Goal: Task Accomplishment & Management: Use online tool/utility

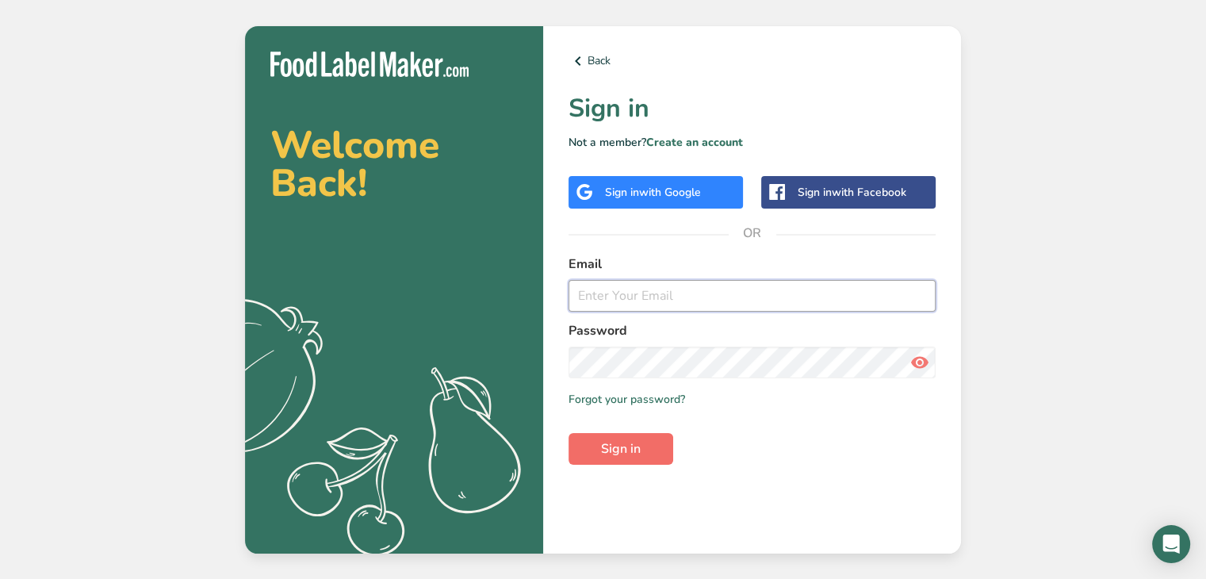
type input "[EMAIL_ADDRESS][DOMAIN_NAME]"
click at [621, 439] on span "Sign in" at bounding box center [621, 448] width 40 height 19
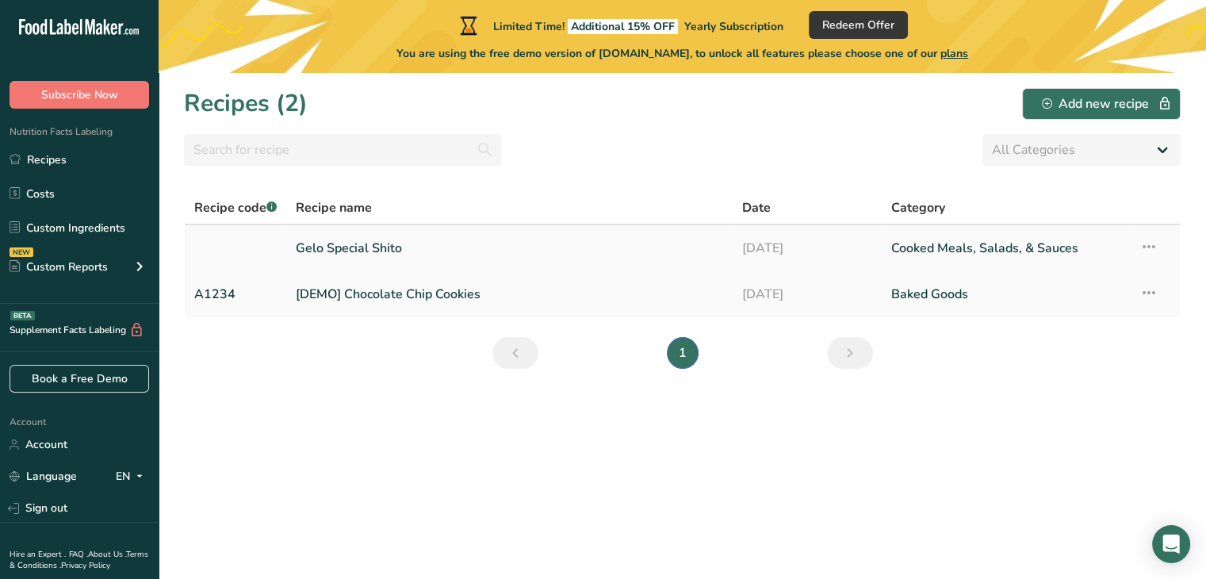
click at [784, 242] on link "[DATE]" at bounding box center [807, 248] width 130 height 33
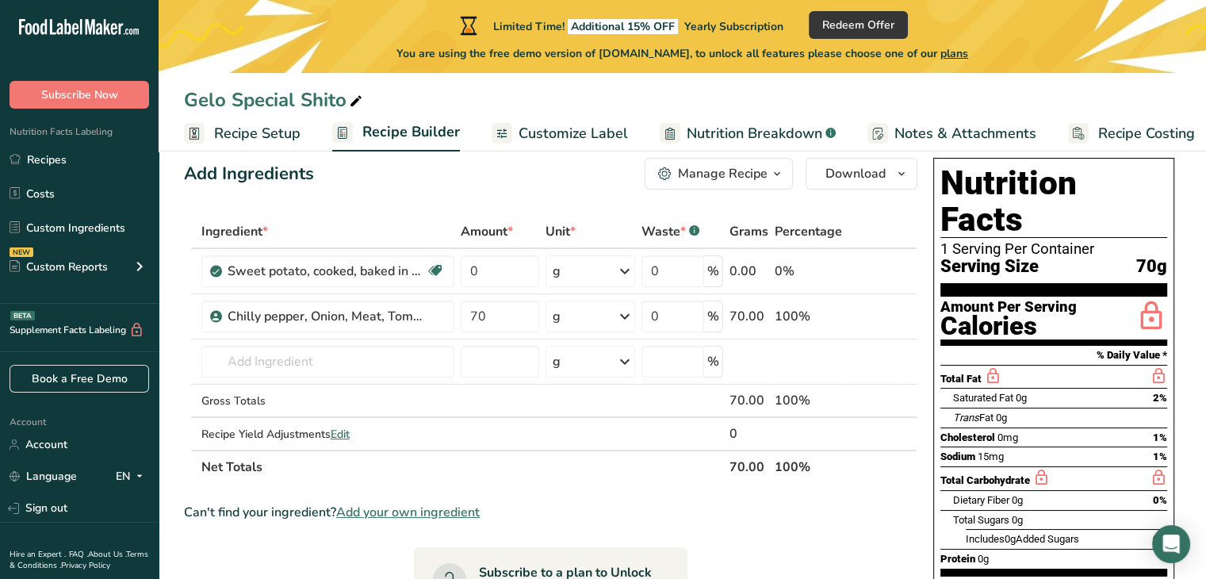
scroll to position [36, 0]
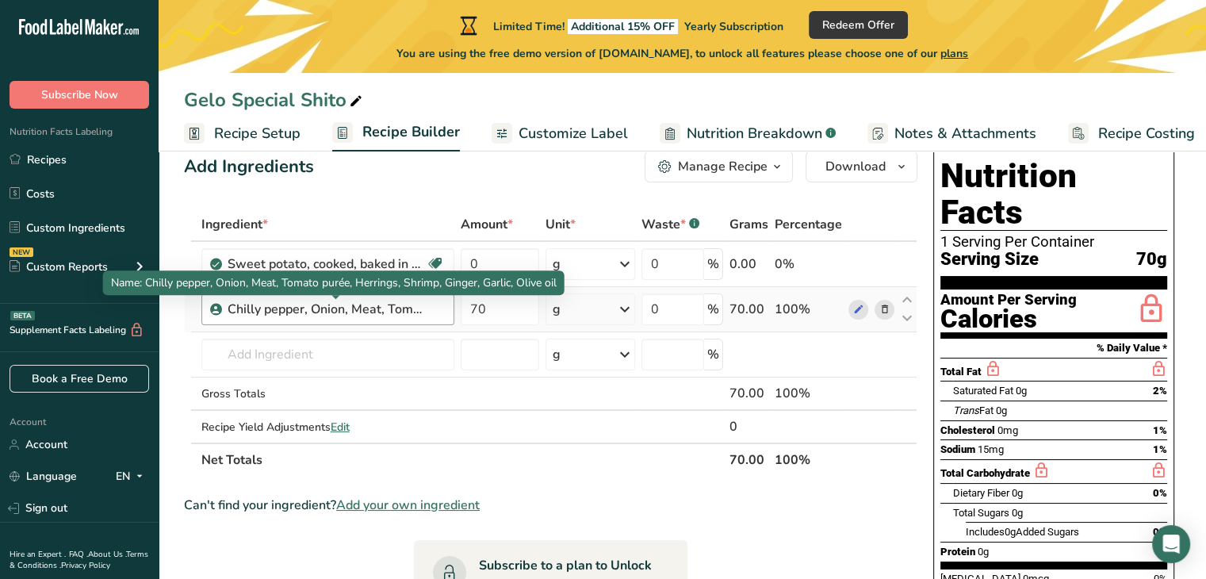
click at [304, 315] on div "Chilly pepper, Onion, Meat, Tomato purée, Herrings, Shrimp, Ginger, Garlic, Oli…" at bounding box center [327, 309] width 198 height 19
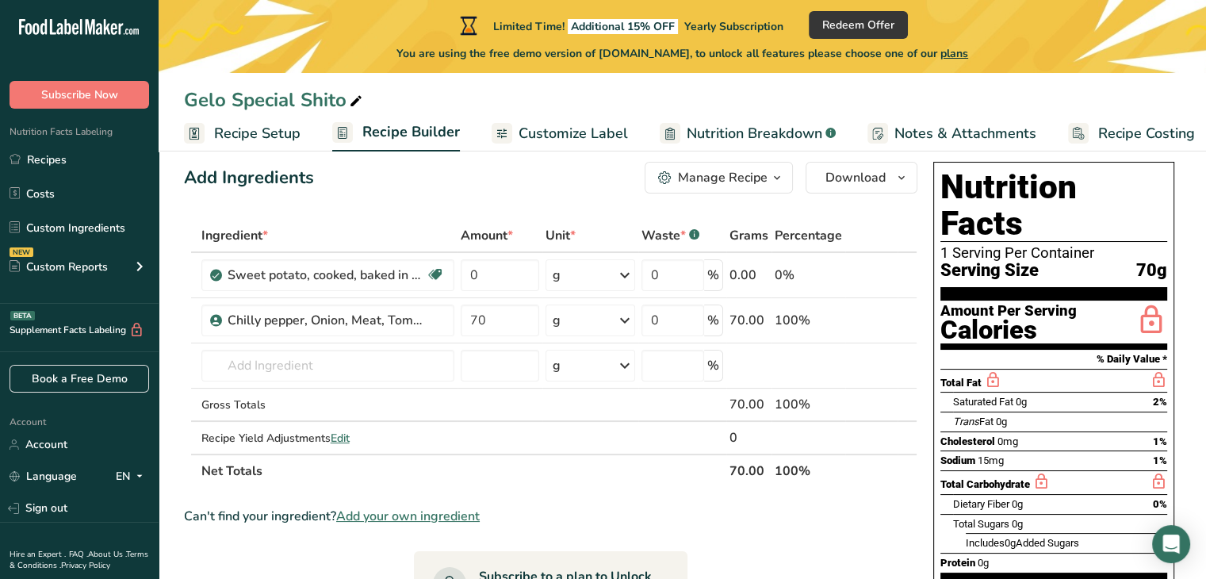
scroll to position [24, 0]
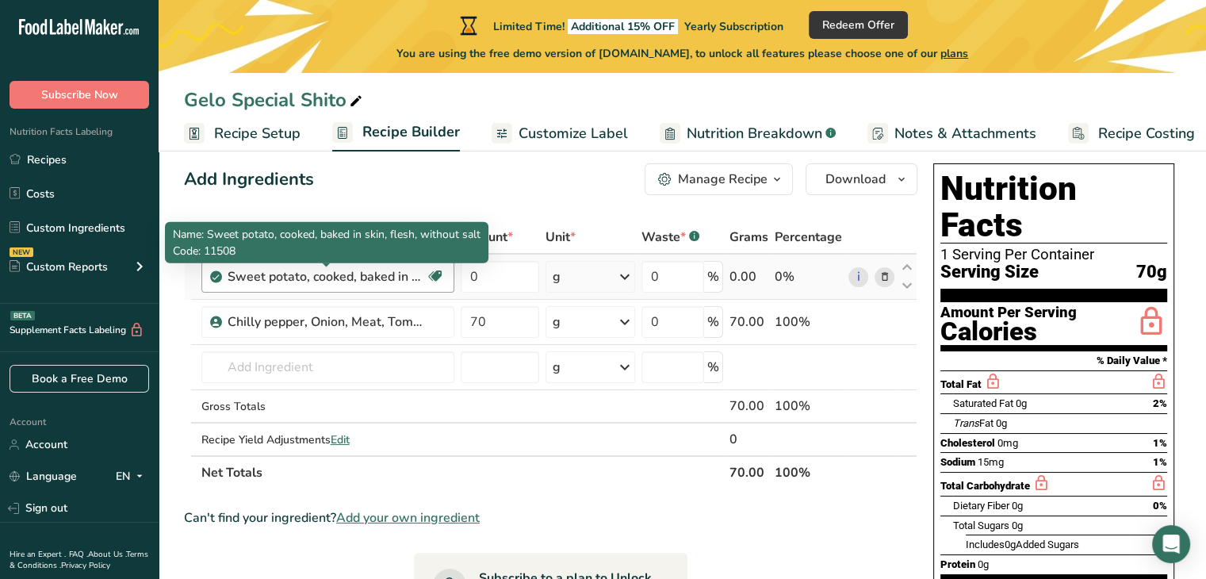
click at [350, 279] on div "Sweet potato, cooked, baked in skin, flesh, without salt" at bounding box center [327, 276] width 198 height 19
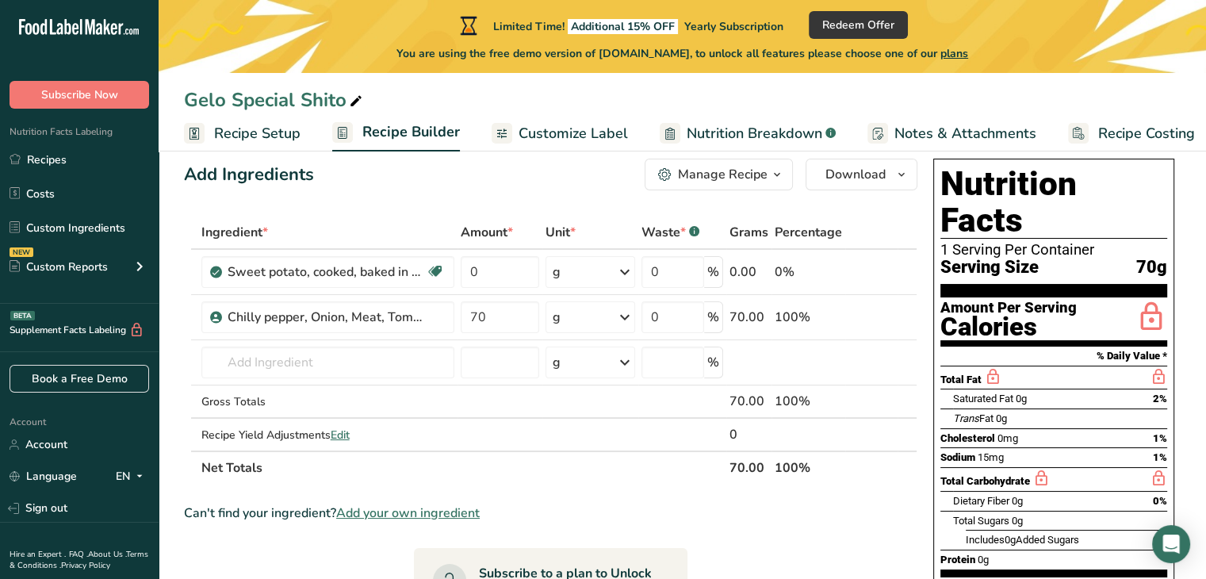
scroll to position [0, 0]
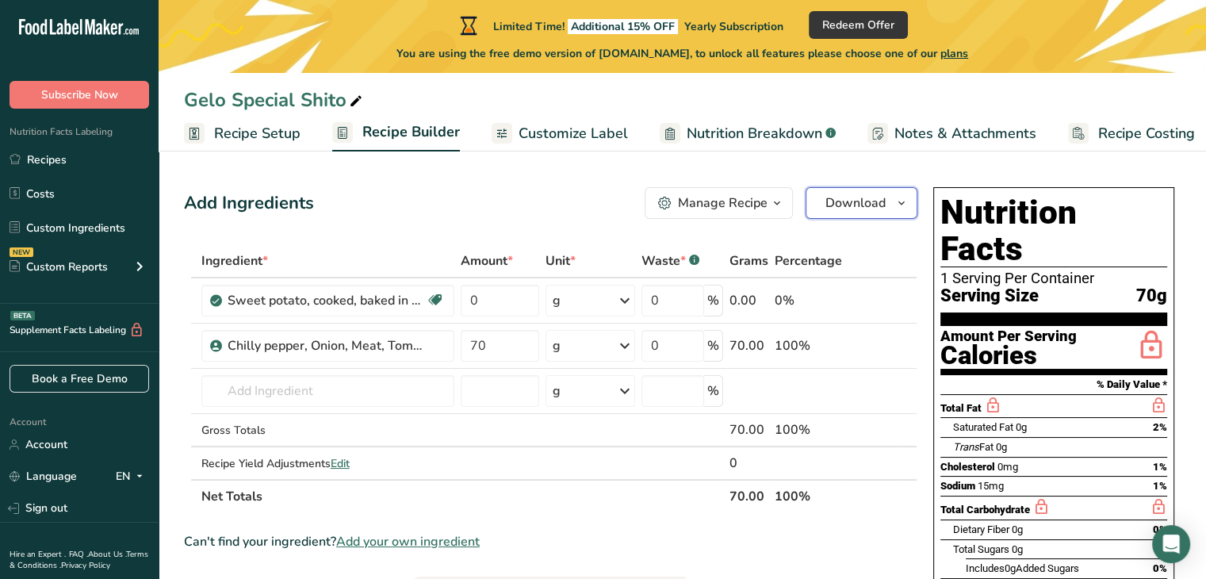
click at [901, 205] on icon "button" at bounding box center [901, 203] width 13 height 20
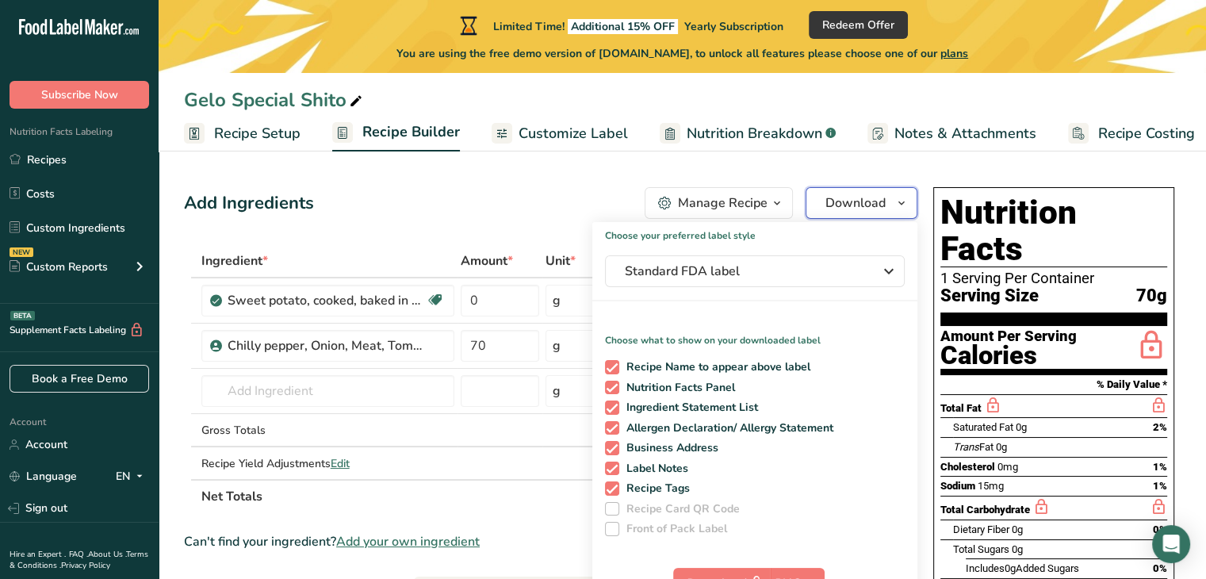
click at [901, 205] on icon "button" at bounding box center [901, 203] width 13 height 20
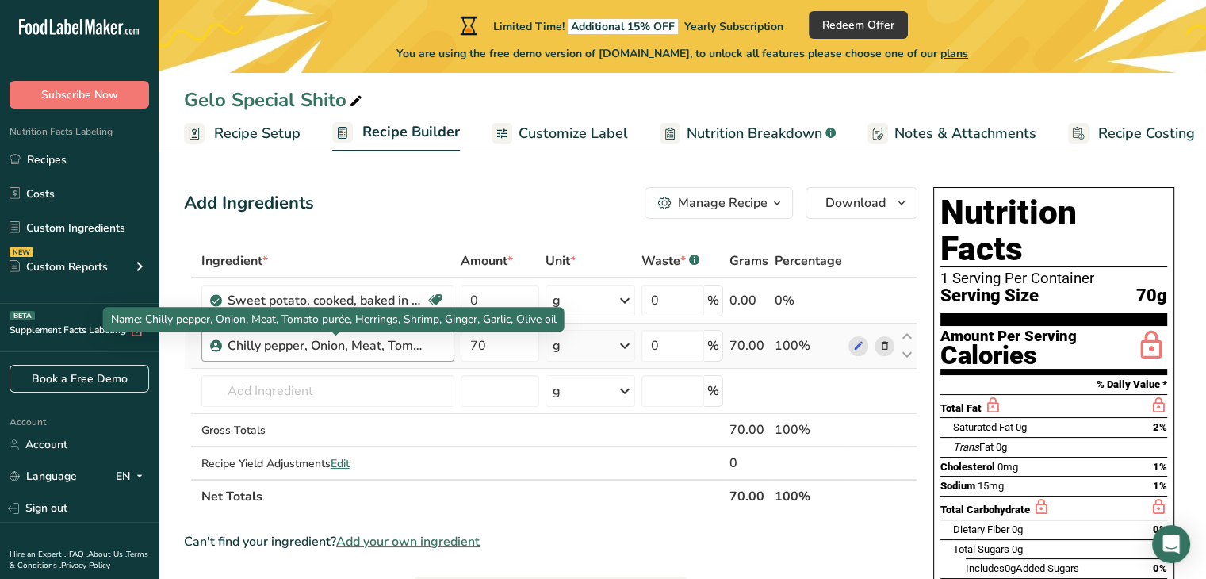
click at [279, 340] on div "Chilly pepper, Onion, Meat, Tomato purée, Herrings, Shrimp, Ginger, Garlic, Oli…" at bounding box center [327, 345] width 198 height 19
click at [216, 347] on icon at bounding box center [216, 346] width 10 height 14
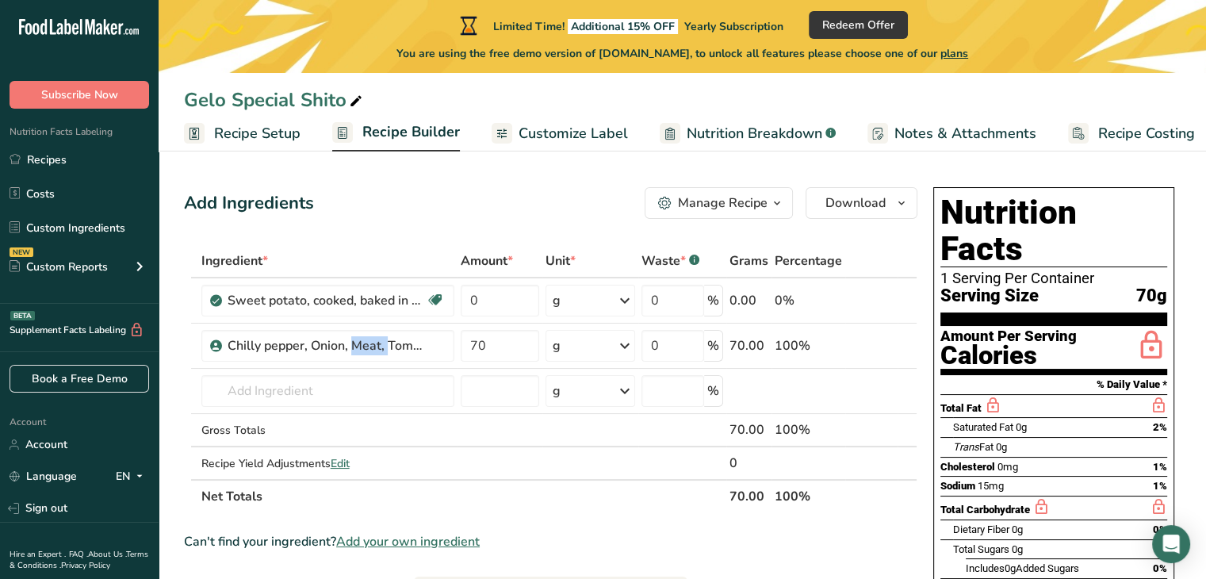
click at [387, 133] on span "Recipe Builder" at bounding box center [411, 131] width 98 height 21
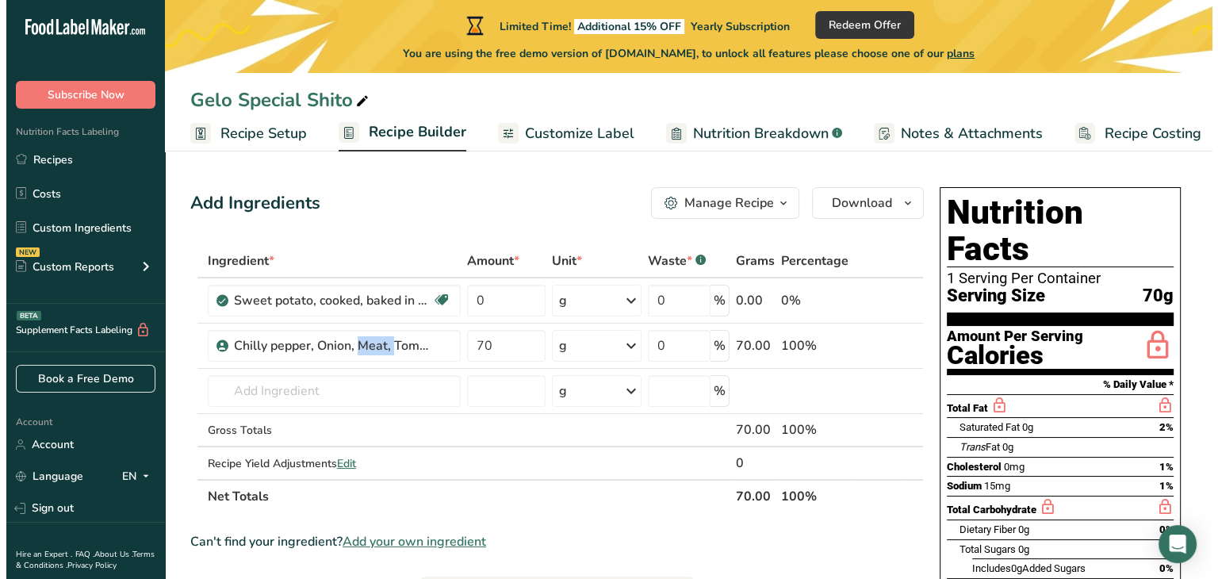
scroll to position [0, 13]
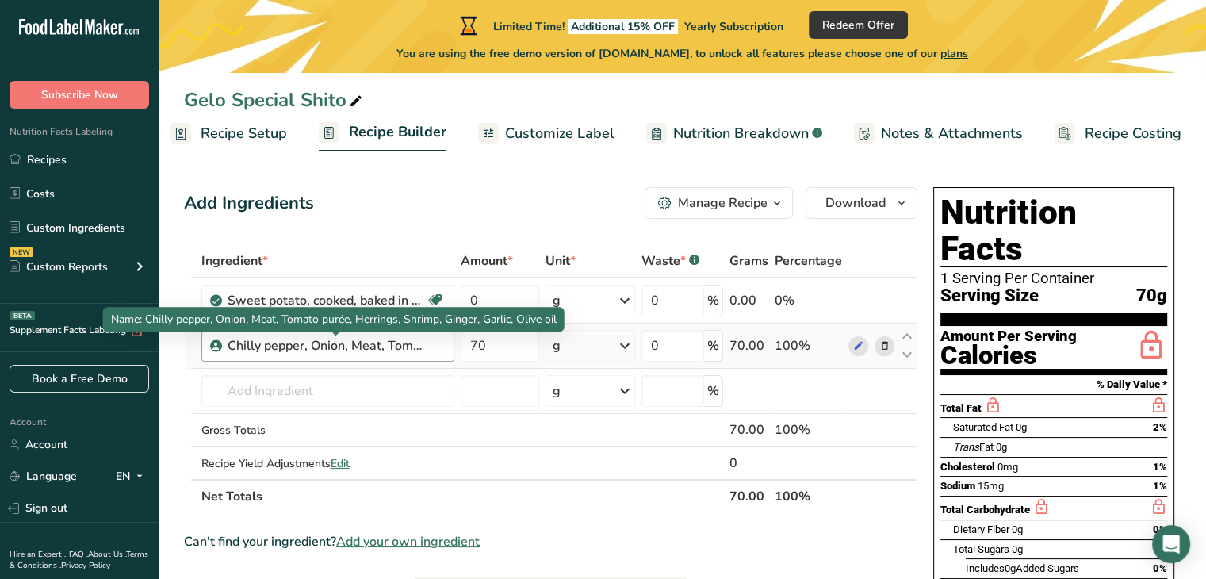
click at [398, 350] on div "Chilly pepper, Onion, Meat, Tomato purée, Herrings, Shrimp, Ginger, Garlic, Oli…" at bounding box center [327, 345] width 198 height 19
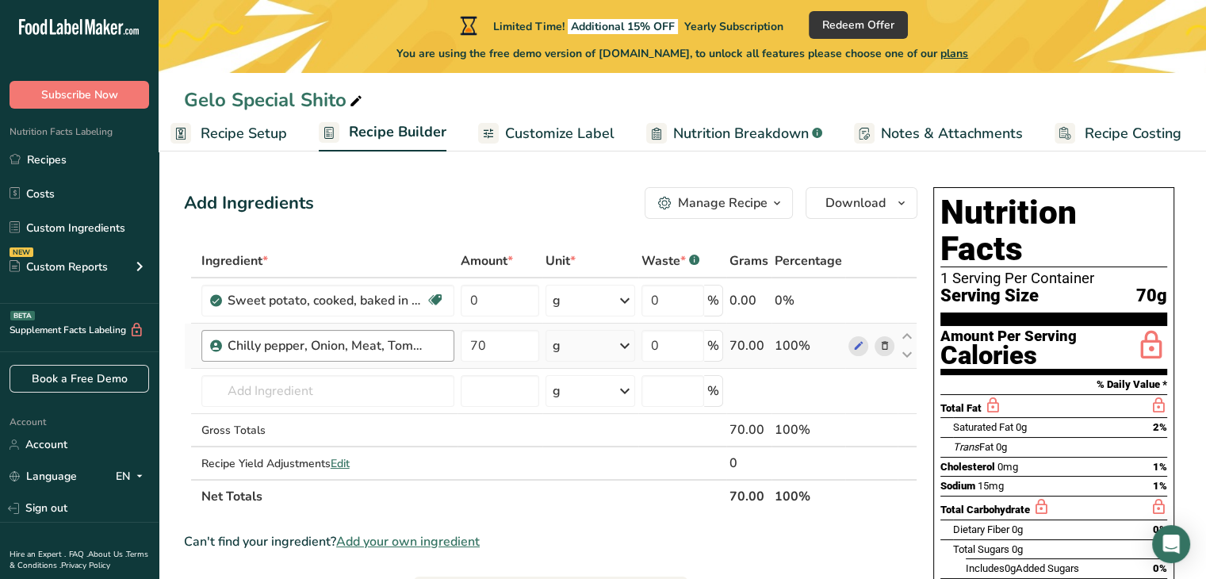
click at [414, 346] on div "Chilly pepper, Onion, Meat, Tomato purée, Herrings, Shrimp, Ginger, Garlic, Oli…" at bounding box center [327, 345] width 198 height 19
click at [881, 303] on icon at bounding box center [883, 301] width 11 height 17
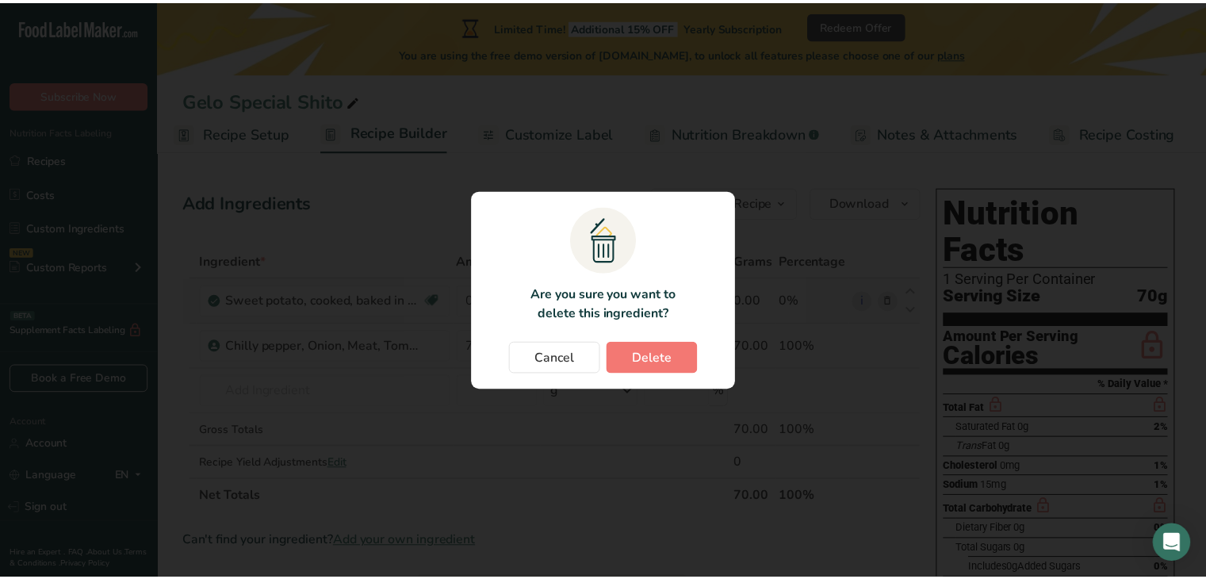
scroll to position [0, 2]
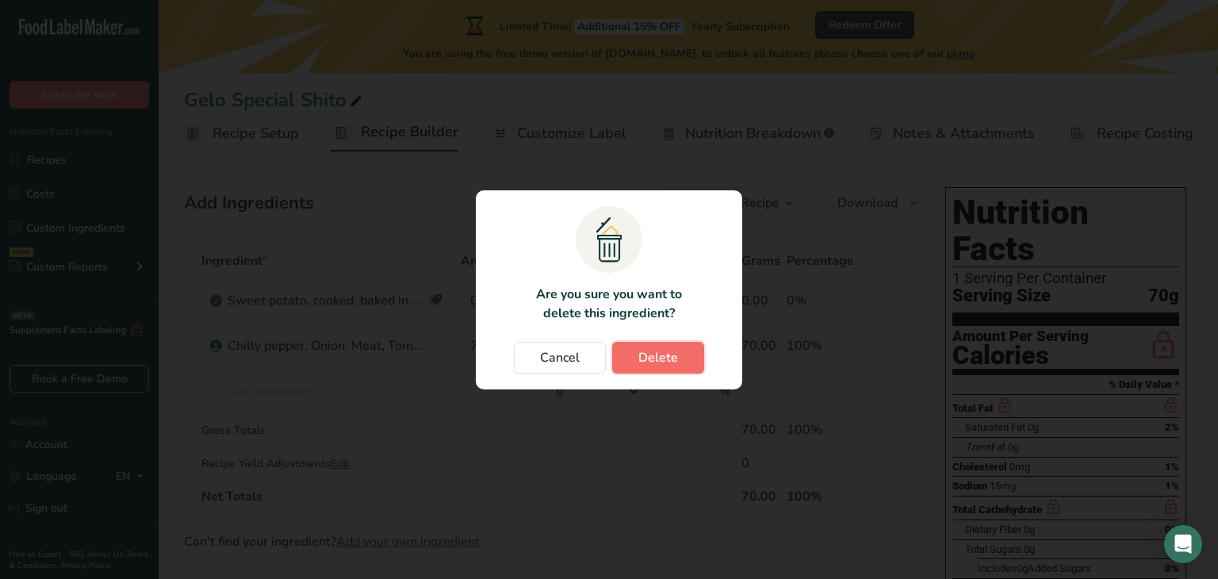
click at [672, 352] on span "Delete" at bounding box center [658, 357] width 40 height 19
type input "70"
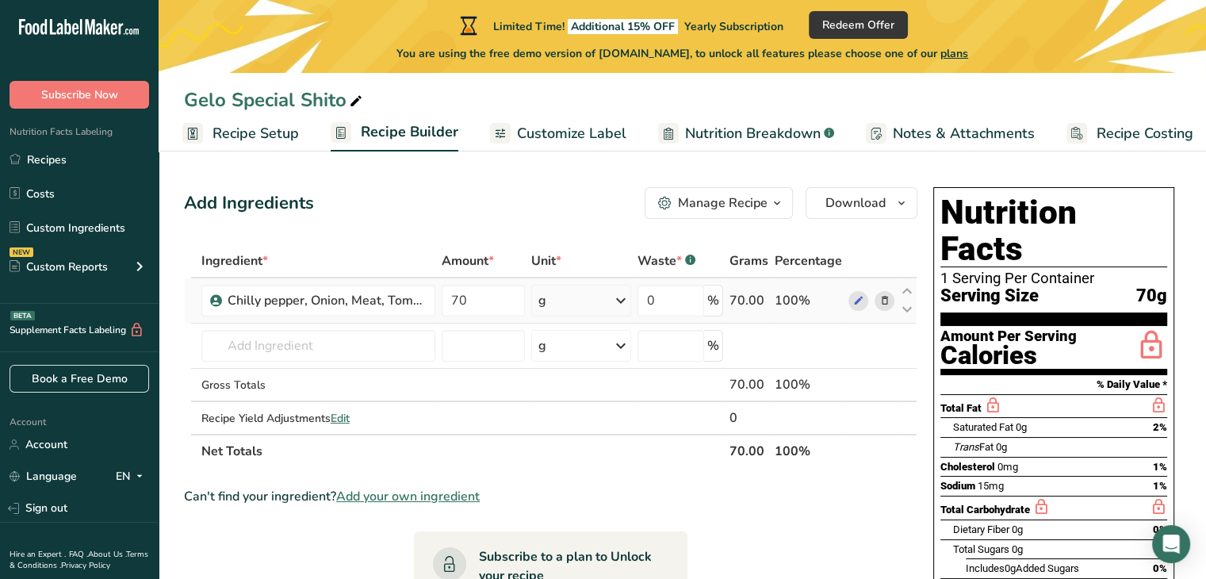
click at [768, 302] on div "70.00" at bounding box center [748, 300] width 39 height 19
click at [853, 296] on icon at bounding box center [857, 301] width 11 height 17
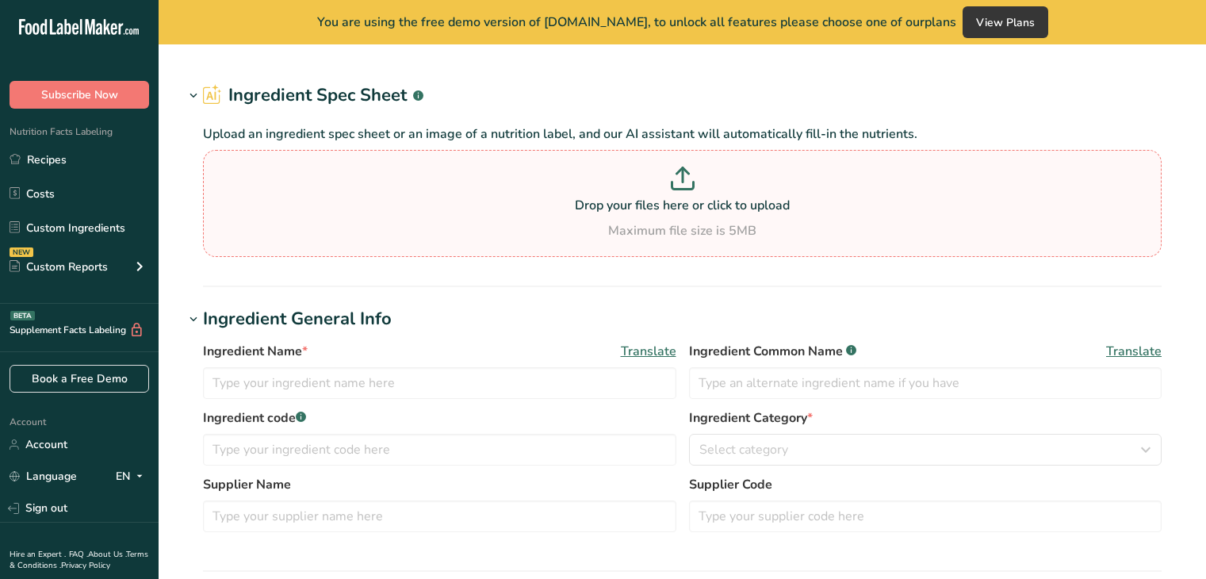
type input "Chilly pepper, Onion, Meat, Tomato purée, Herrings, Shrimp, Ginger, Garlic, Oli…"
type input "Gelo Group of Compay"
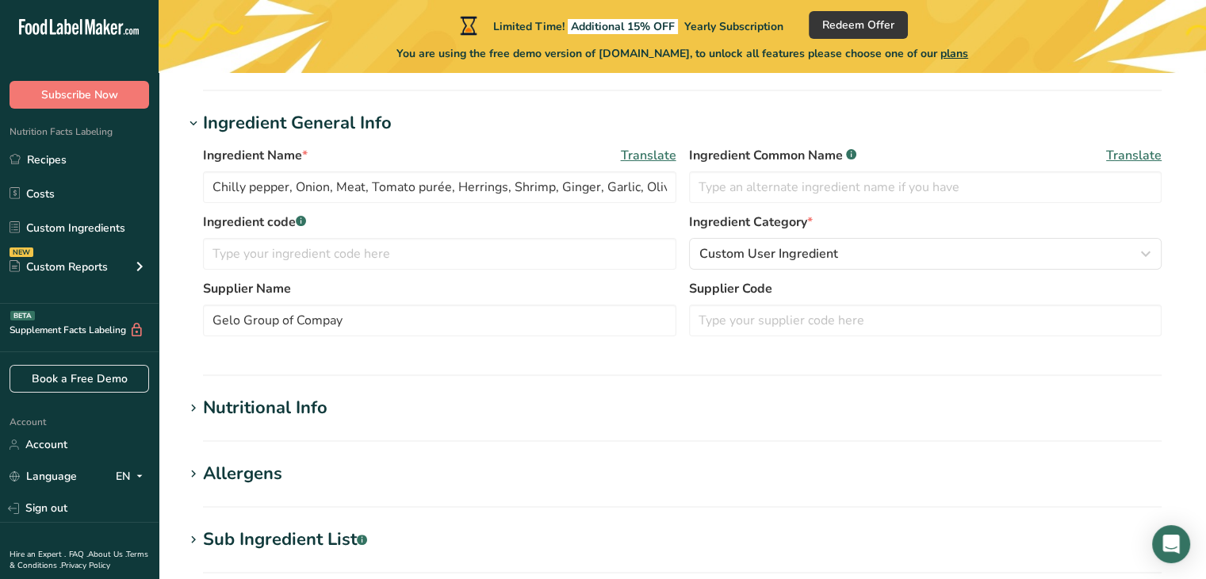
scroll to position [261, 0]
click at [641, 187] on input "Chilly pepper, Onion, Meat, Tomato purée, Herrings, Shrimp, Ginger, Garlic, Oli…" at bounding box center [439, 186] width 473 height 32
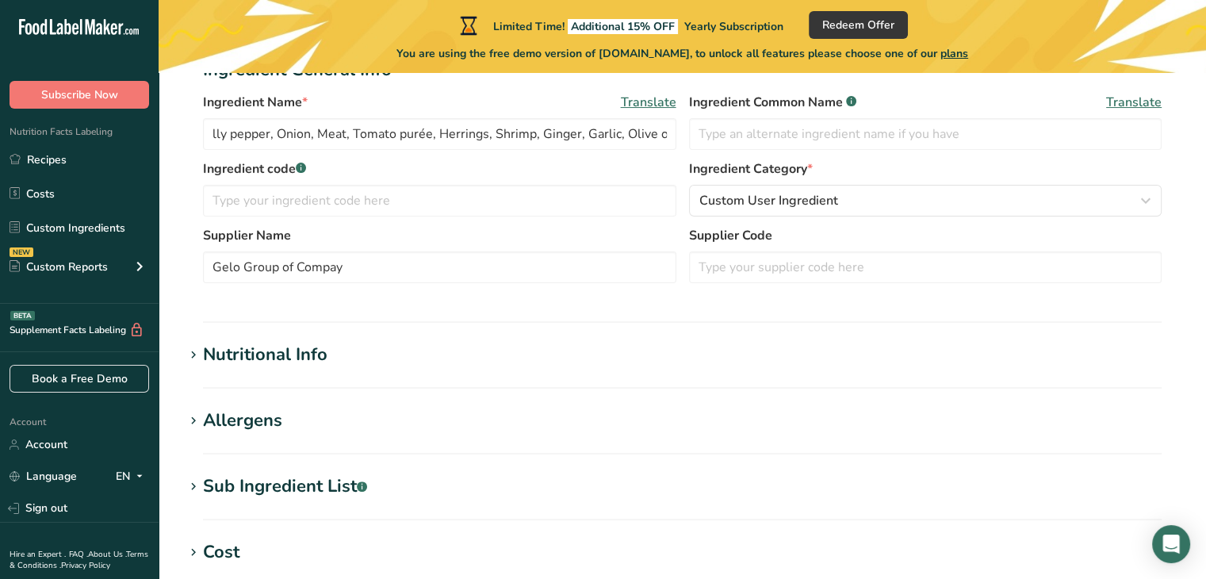
scroll to position [0, 0]
click at [268, 354] on div "Nutritional Info" at bounding box center [265, 355] width 124 height 26
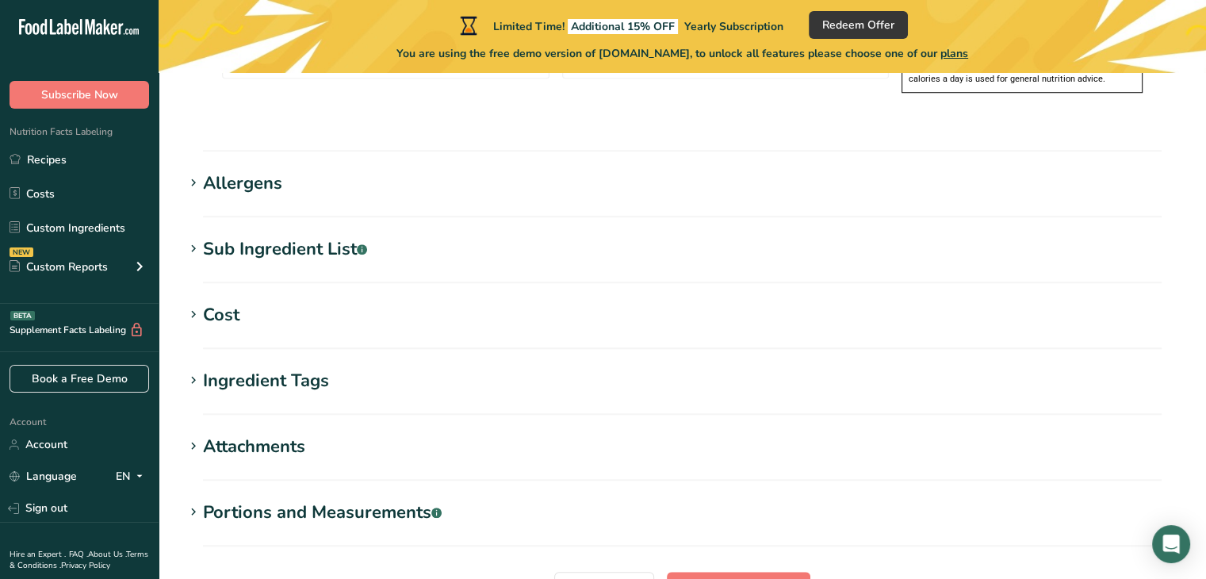
scroll to position [1303, 0]
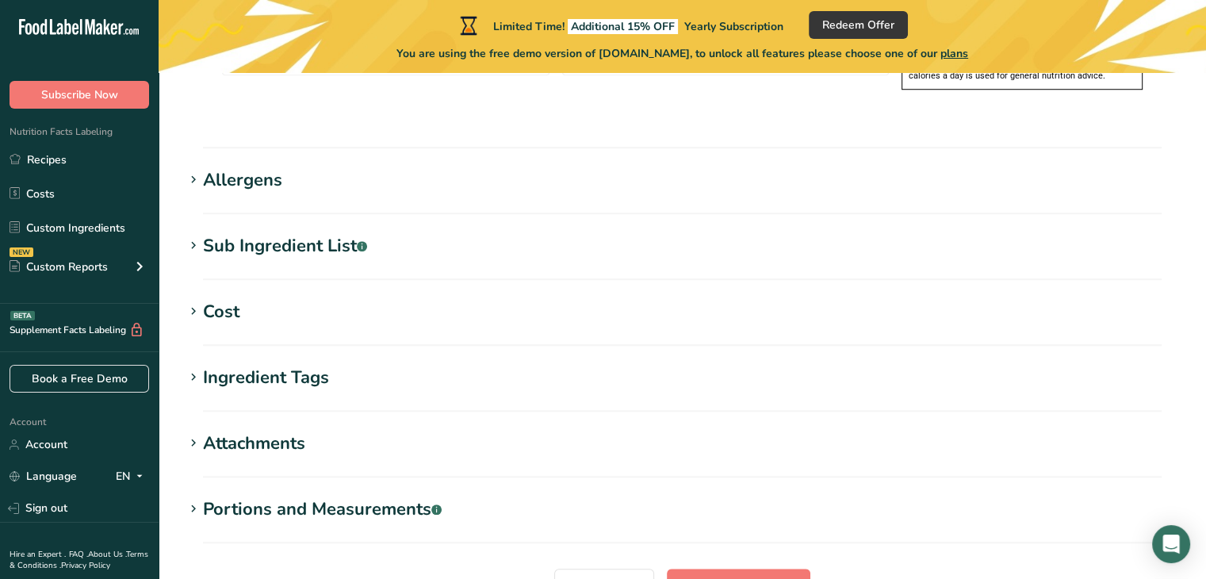
click at [289, 365] on div "Ingredient Tags" at bounding box center [266, 378] width 126 height 26
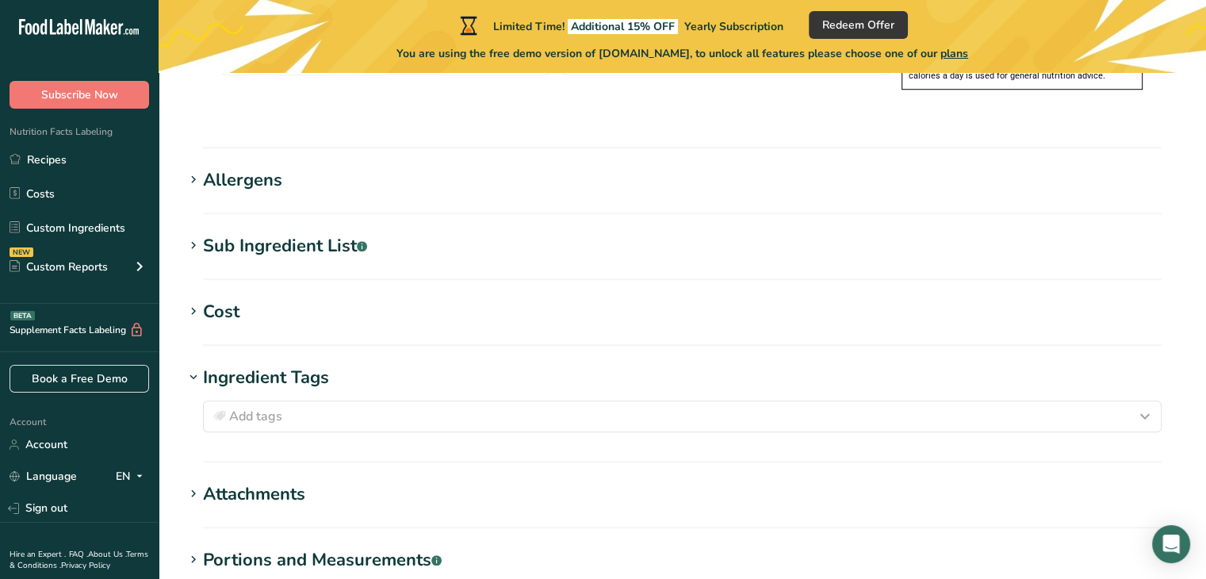
click at [289, 365] on div "Ingredient Tags" at bounding box center [266, 378] width 126 height 26
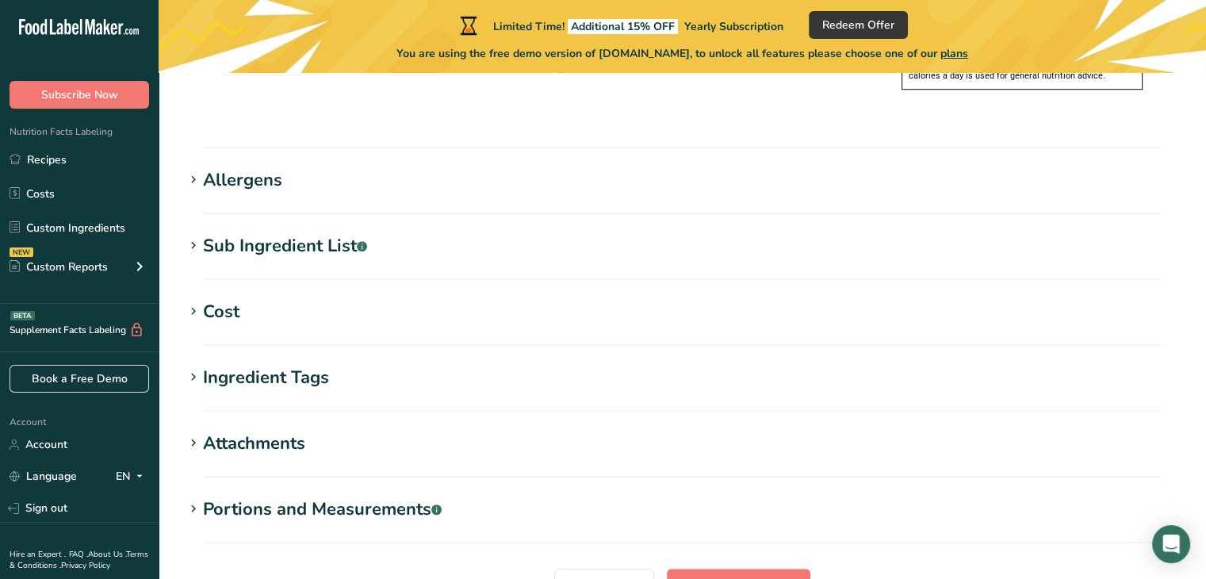
click at [293, 365] on div "Ingredient Tags" at bounding box center [266, 378] width 126 height 26
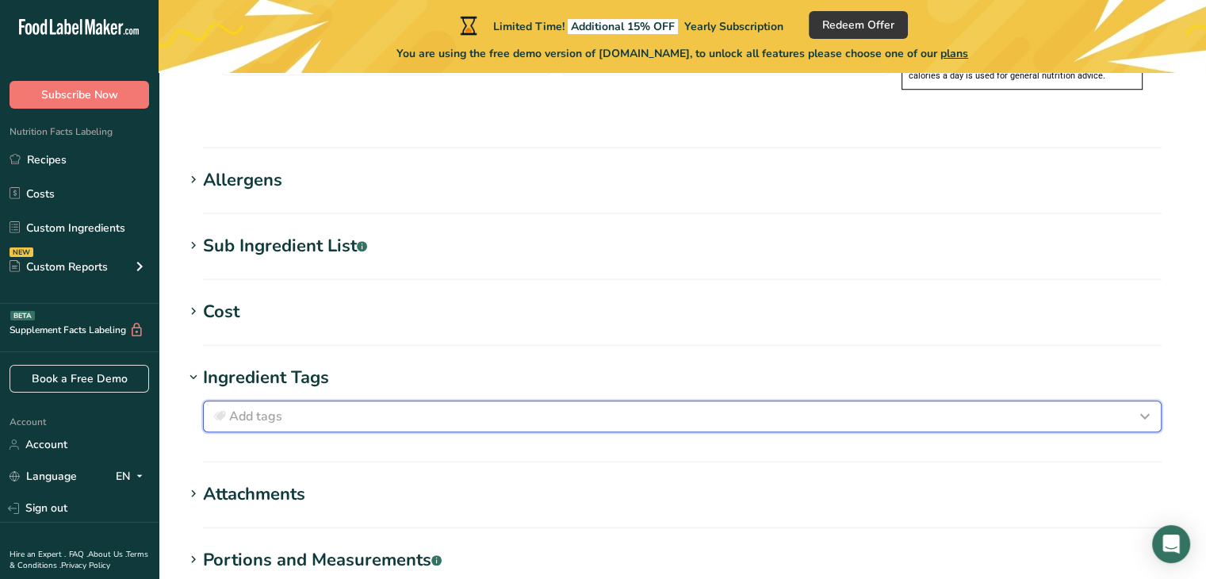
click at [304, 407] on div "Add tags" at bounding box center [682, 416] width 944 height 19
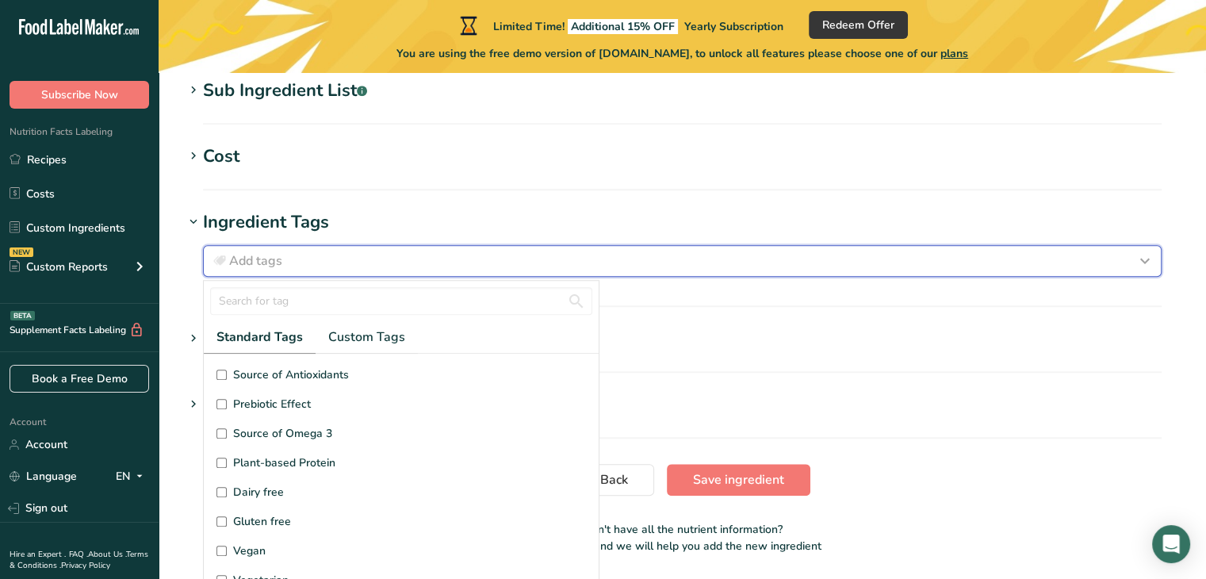
scroll to position [1471, 0]
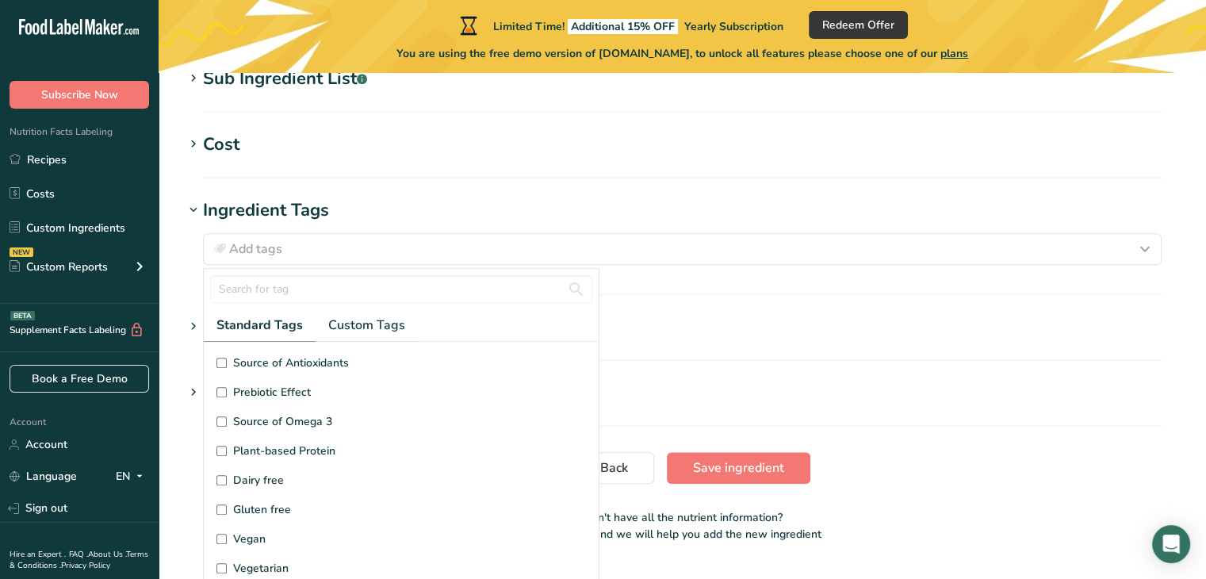
click at [200, 251] on section "Ingredient Tags Add tags Standard Tags Custom Tags Source of Antioxidants [MEDI…" at bounding box center [682, 246] width 997 height 98
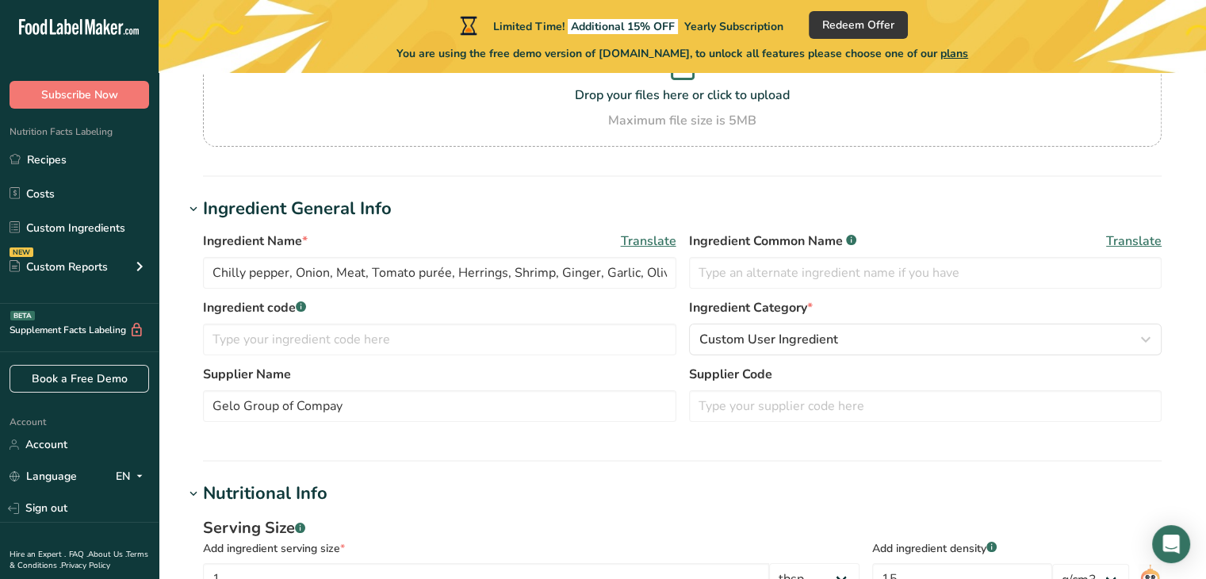
scroll to position [172, 0]
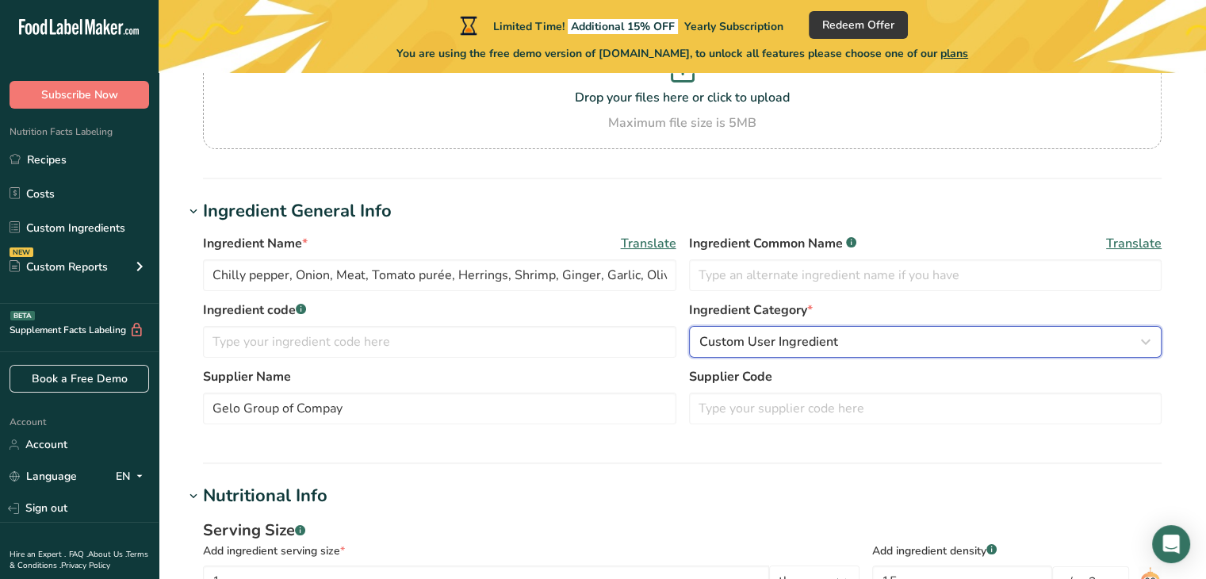
click at [1143, 340] on icon "button" at bounding box center [1145, 341] width 19 height 29
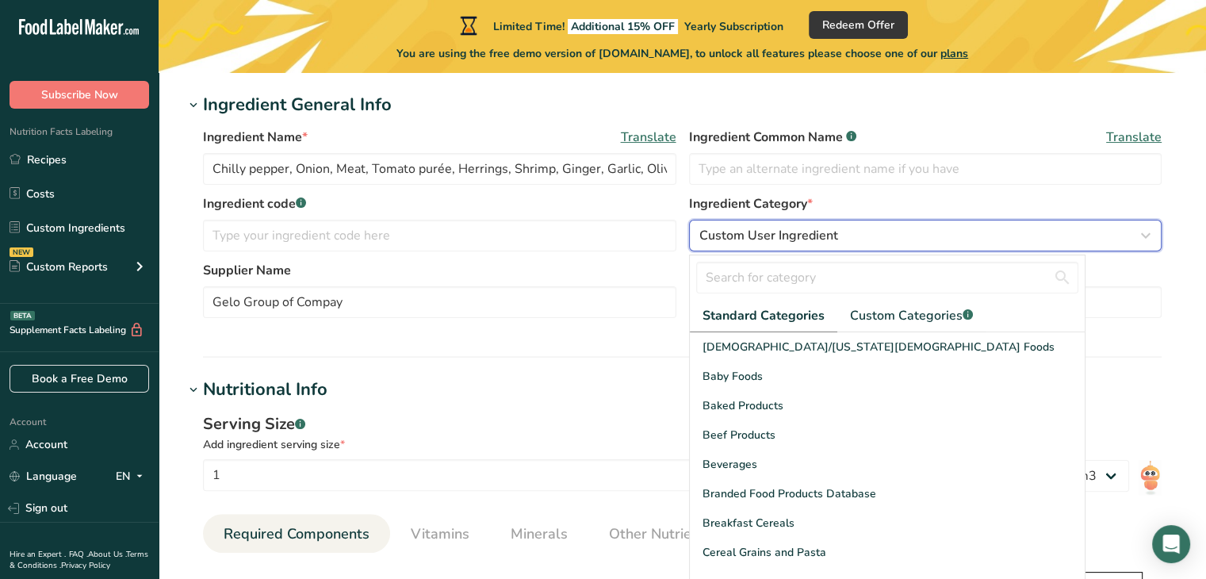
scroll to position [274, 0]
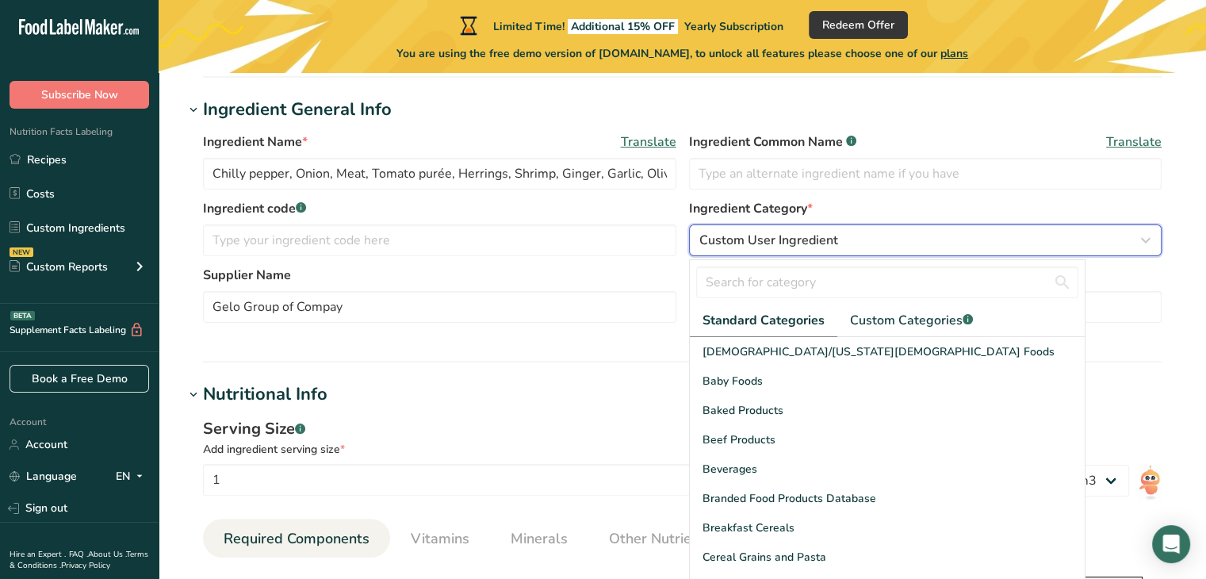
click at [1146, 237] on icon "button" at bounding box center [1145, 240] width 19 height 29
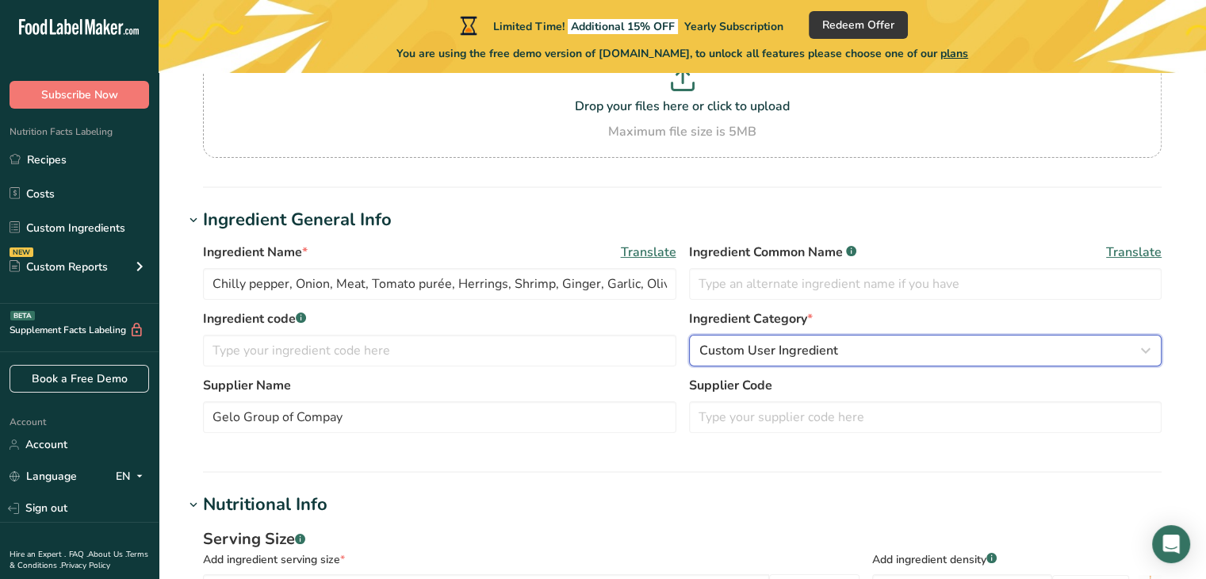
scroll to position [162, 0]
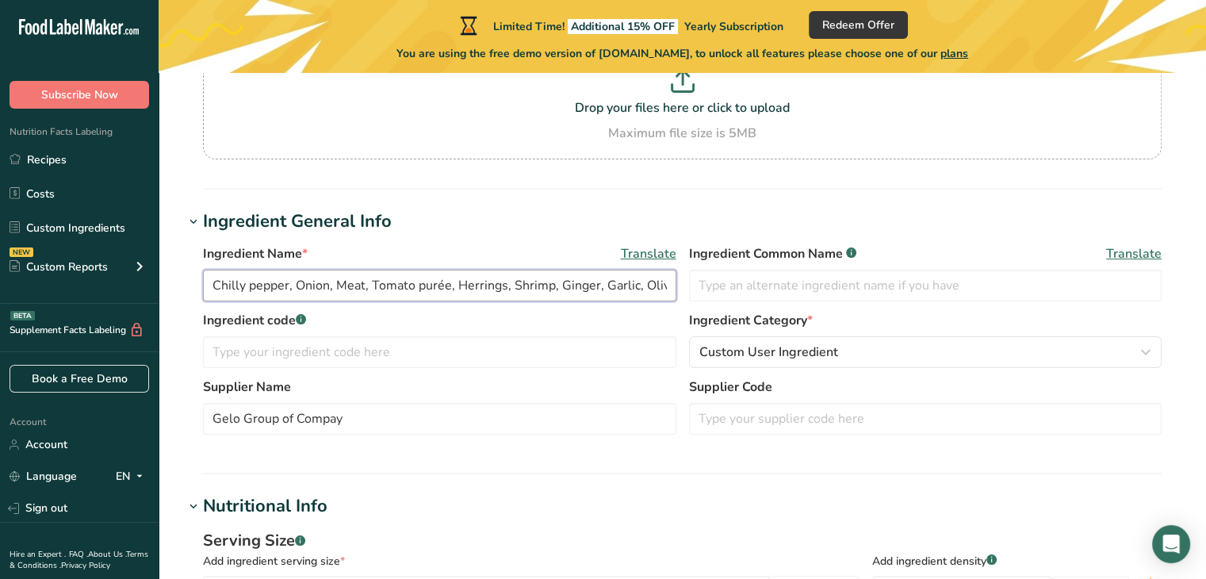
click at [648, 285] on input "Chilly pepper, Onion, Meat, Tomato purée, Herrings, Shrimp, Ginger, Garlic, Oli…" at bounding box center [439, 286] width 473 height 32
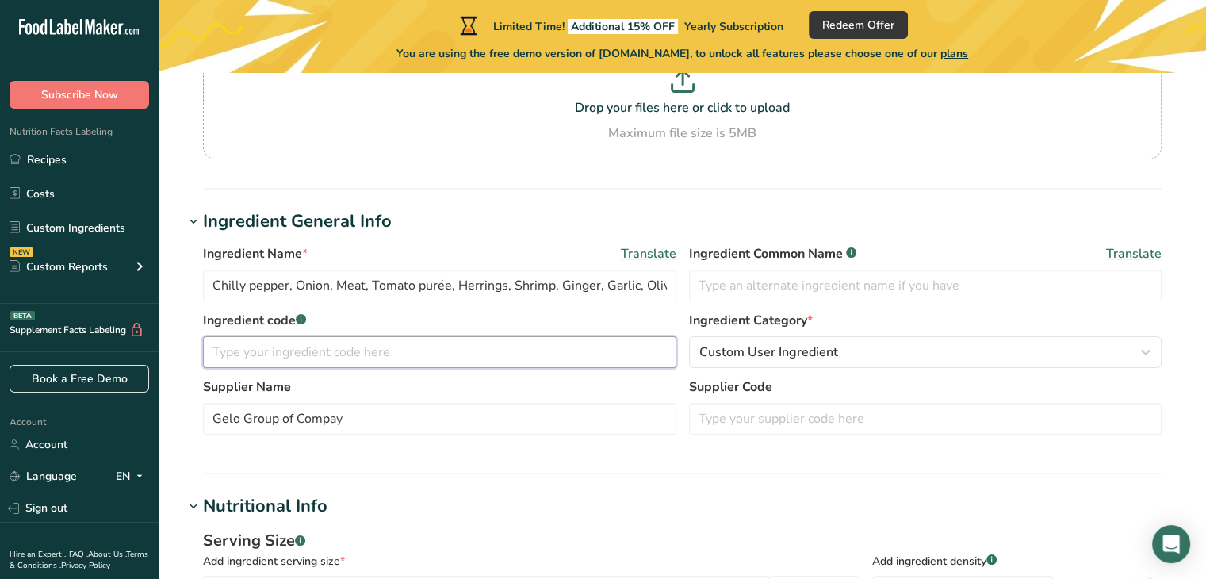
click at [349, 351] on input "text" at bounding box center [439, 352] width 473 height 32
paste input "Chilly pepper, Onion, Meat, Tomato purée, Herrings, Shrimp, Ginger, Garlic, Oli…"
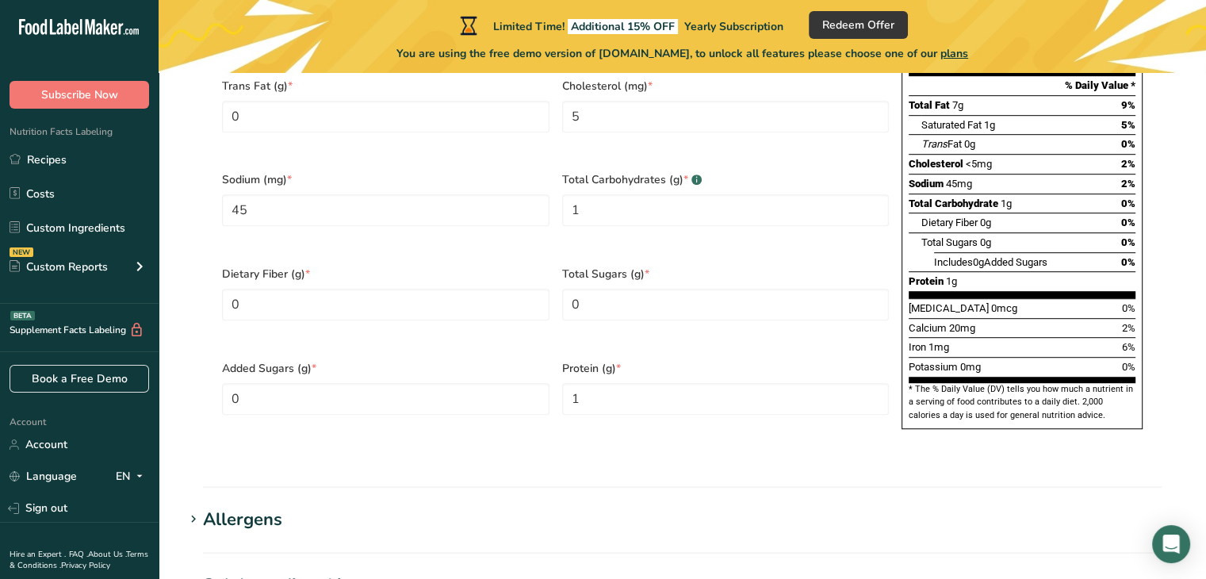
scroll to position [953, 0]
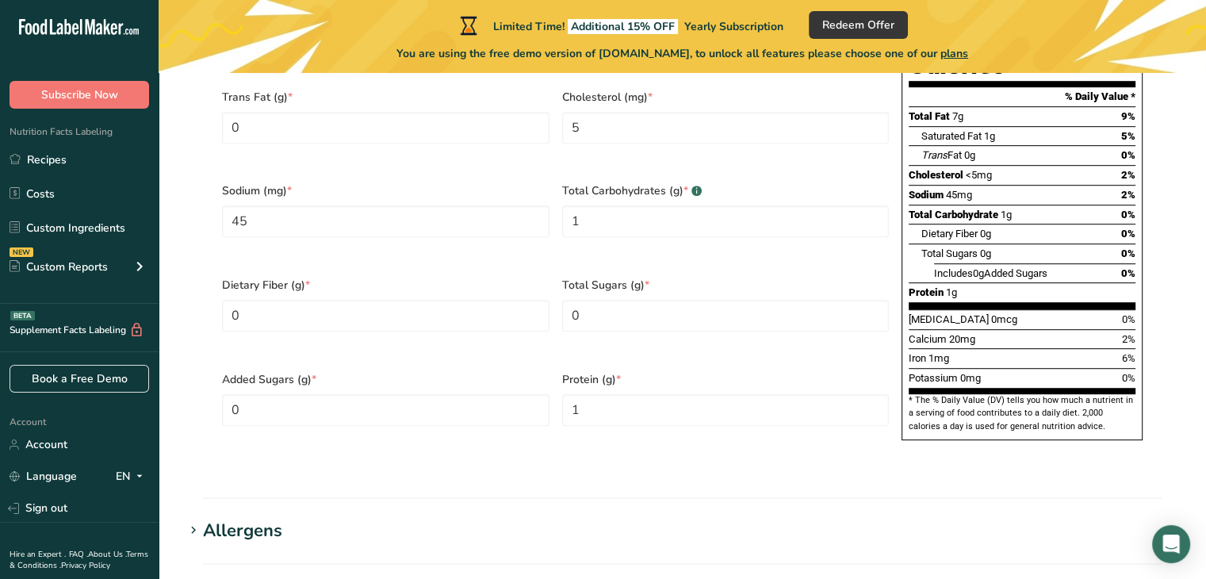
type input "Chilly pepper, Onion, Meat, Tomato purée, Herrings, Shrimp, Ginger, Garlic, Oli…"
click at [1040, 394] on section "* The % Daily Value (DV) tells you how much a nutrient in a serving of food con…" at bounding box center [1022, 413] width 227 height 39
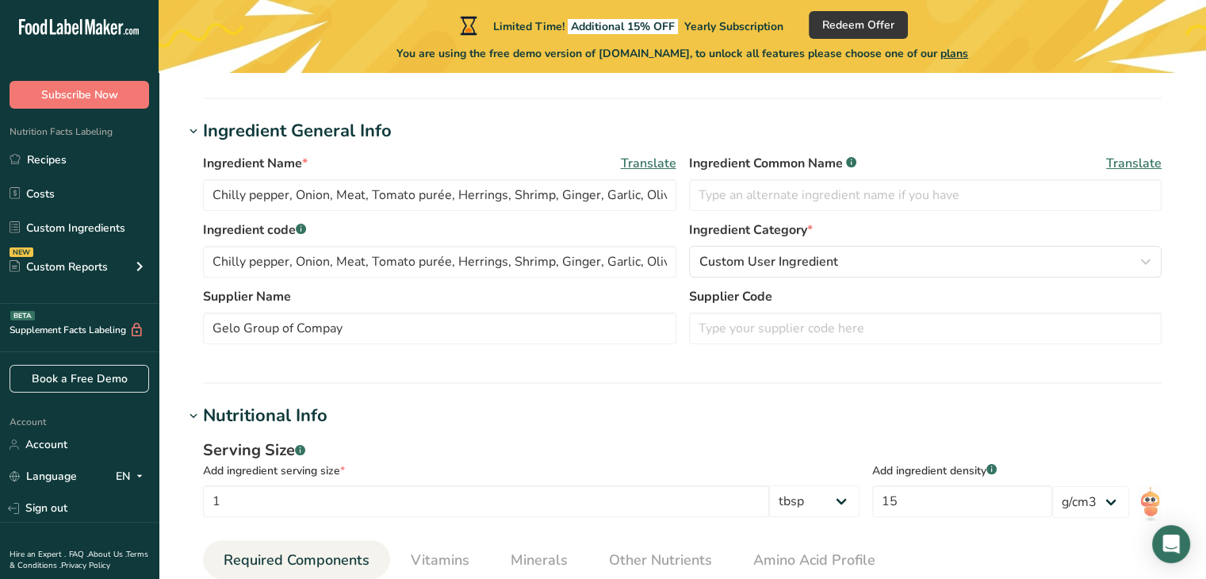
scroll to position [247, 0]
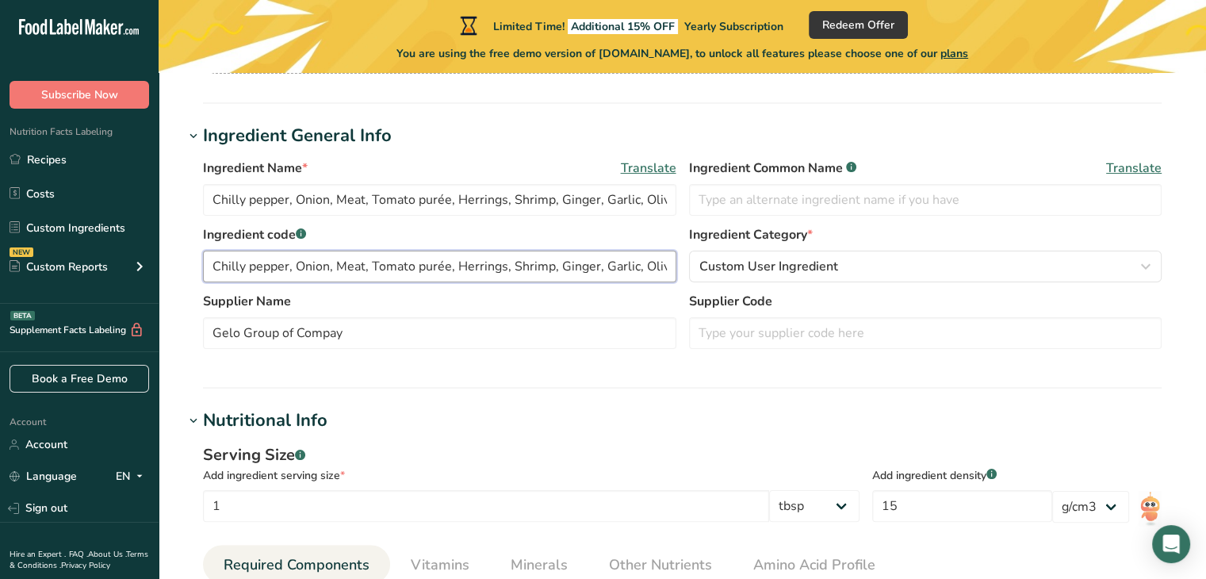
click at [485, 274] on input "Chilly pepper, Onion, Meat, Tomato purée, Herrings, Shrimp, Ginger, Garlic, Oli…" at bounding box center [439, 267] width 473 height 32
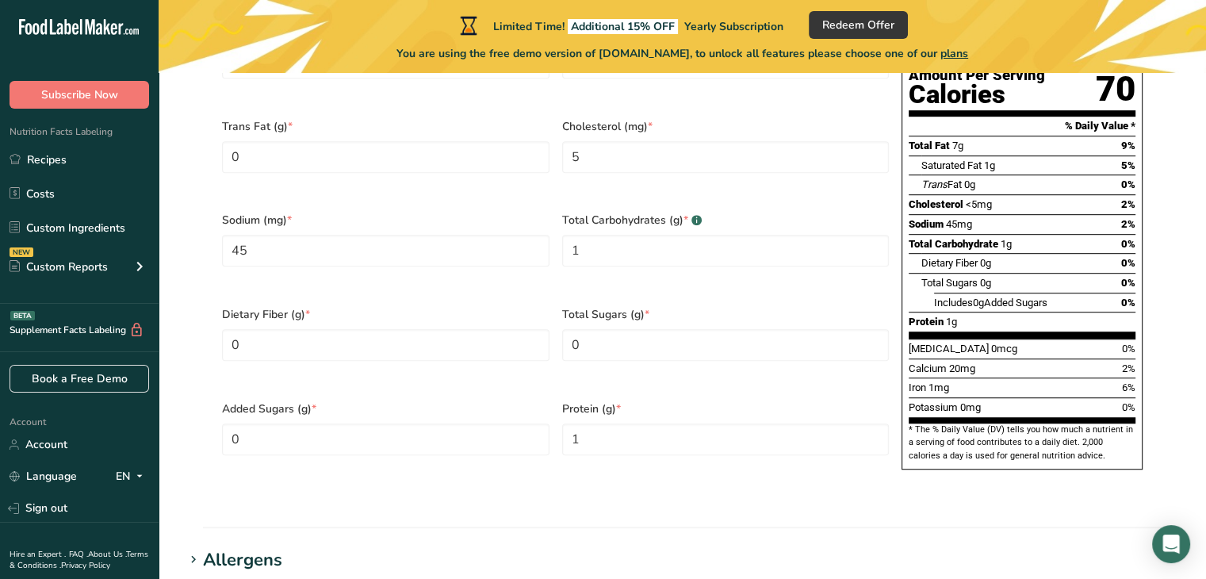
scroll to position [931, 0]
